Goal: Go to known website: Go to known website

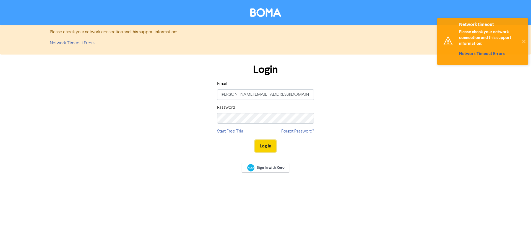
click at [267, 144] on button "Log In" at bounding box center [265, 146] width 21 height 12
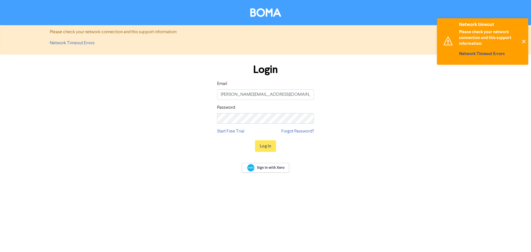
click at [523, 41] on button "✕" at bounding box center [523, 41] width 9 height 46
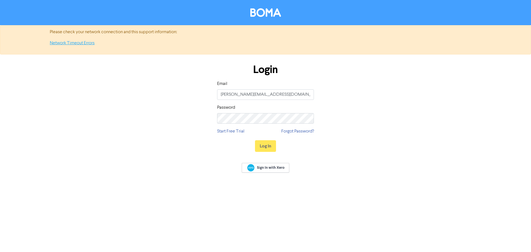
click at [72, 45] on link "Network Timeout Errors" at bounding box center [72, 43] width 45 height 4
click at [268, 168] on span "Sign In with Xero" at bounding box center [271, 167] width 28 height 5
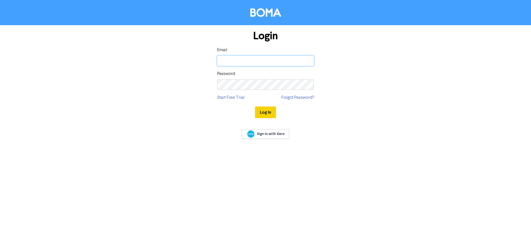
type input "[PERSON_NAME][EMAIL_ADDRESS][DOMAIN_NAME]"
click at [269, 110] on button "Log In" at bounding box center [265, 112] width 21 height 12
